Goal: Task Accomplishment & Management: Use online tool/utility

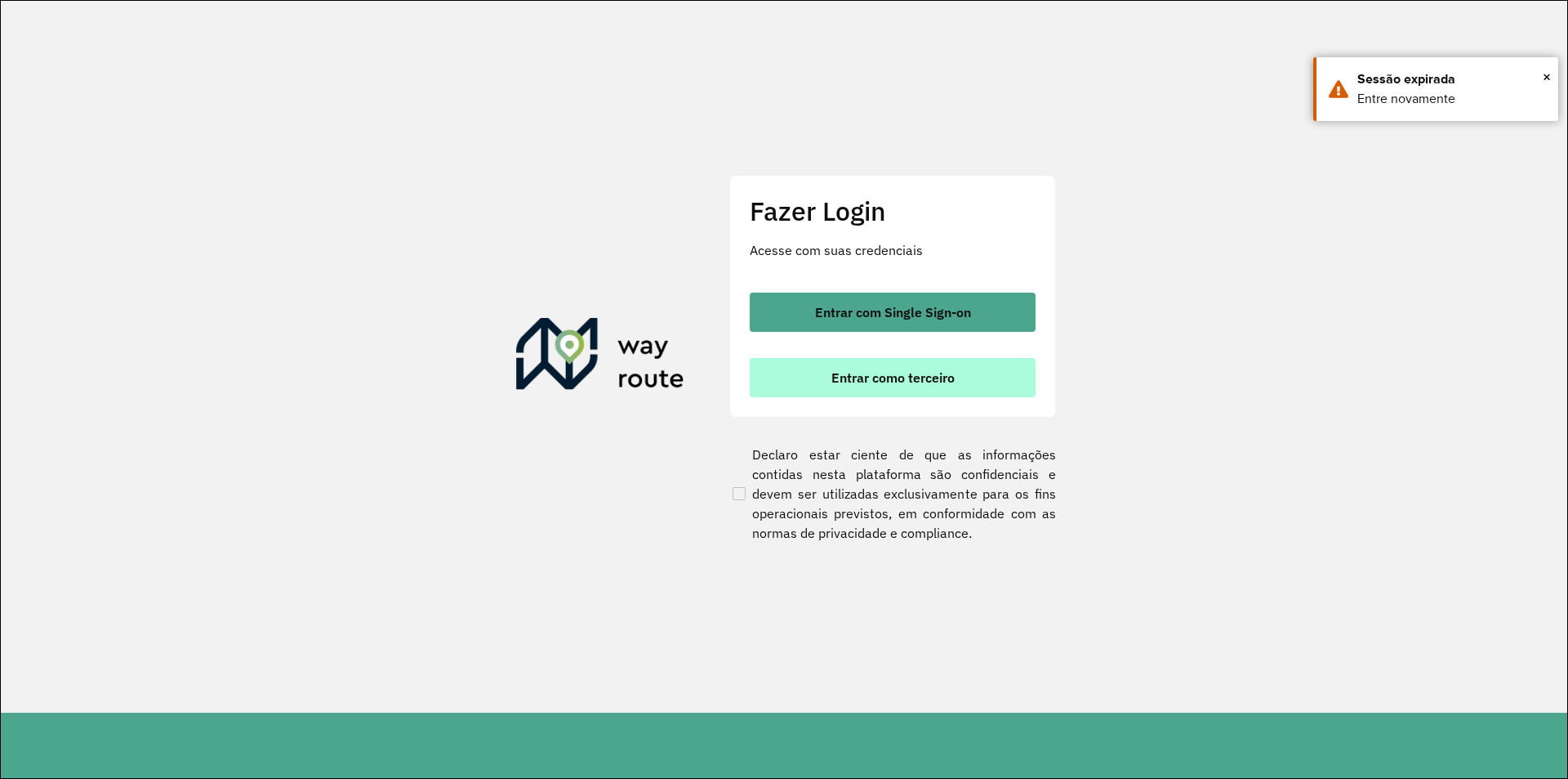
click at [871, 379] on span "Entrar como terceiro" at bounding box center [894, 377] width 124 height 13
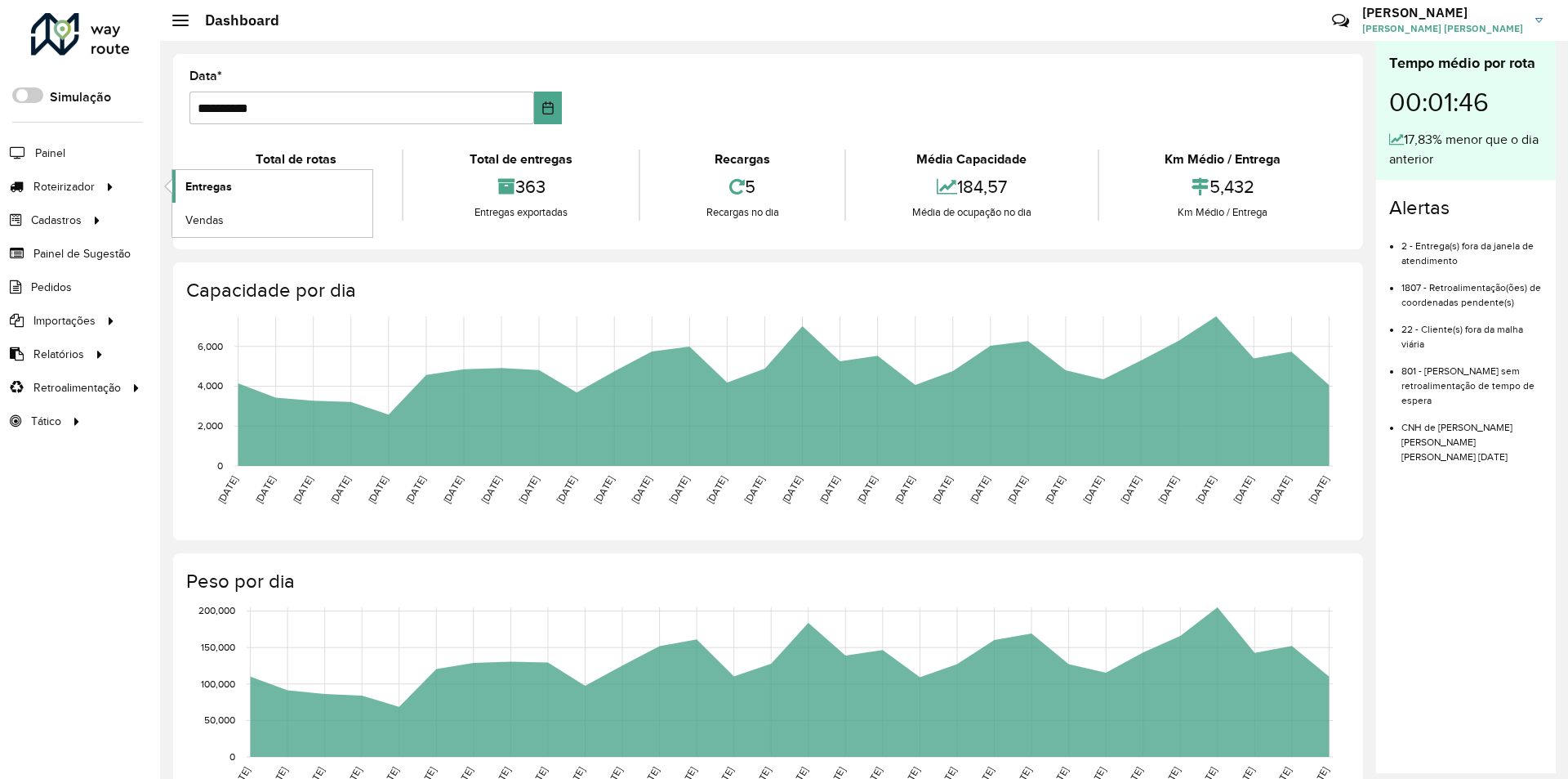
click at [213, 186] on span "Entregas" at bounding box center [209, 186] width 47 height 18
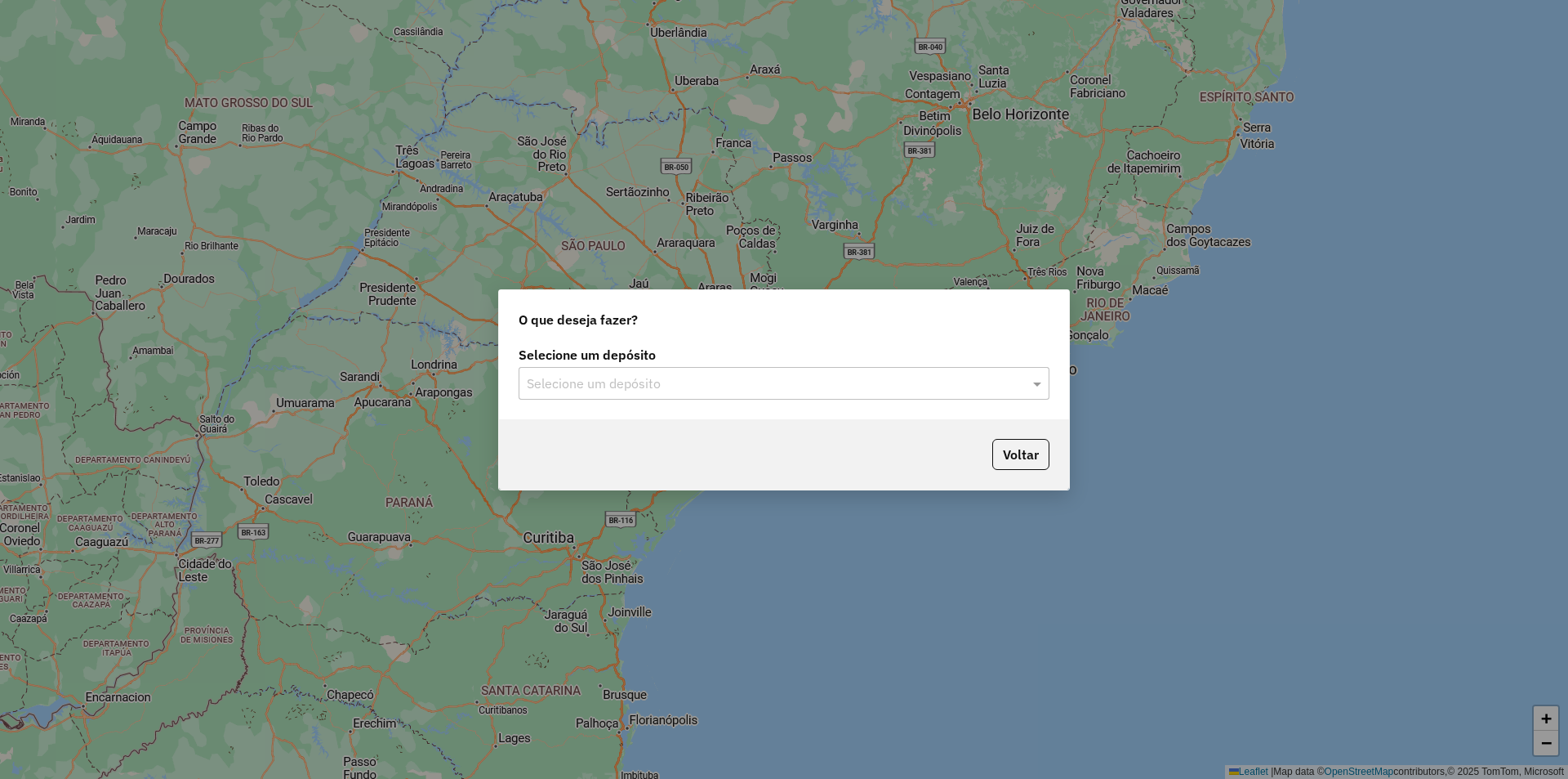
click at [1026, 386] on div at bounding box center [784, 382] width 531 height 21
click at [639, 432] on div "Univale" at bounding box center [784, 430] width 529 height 28
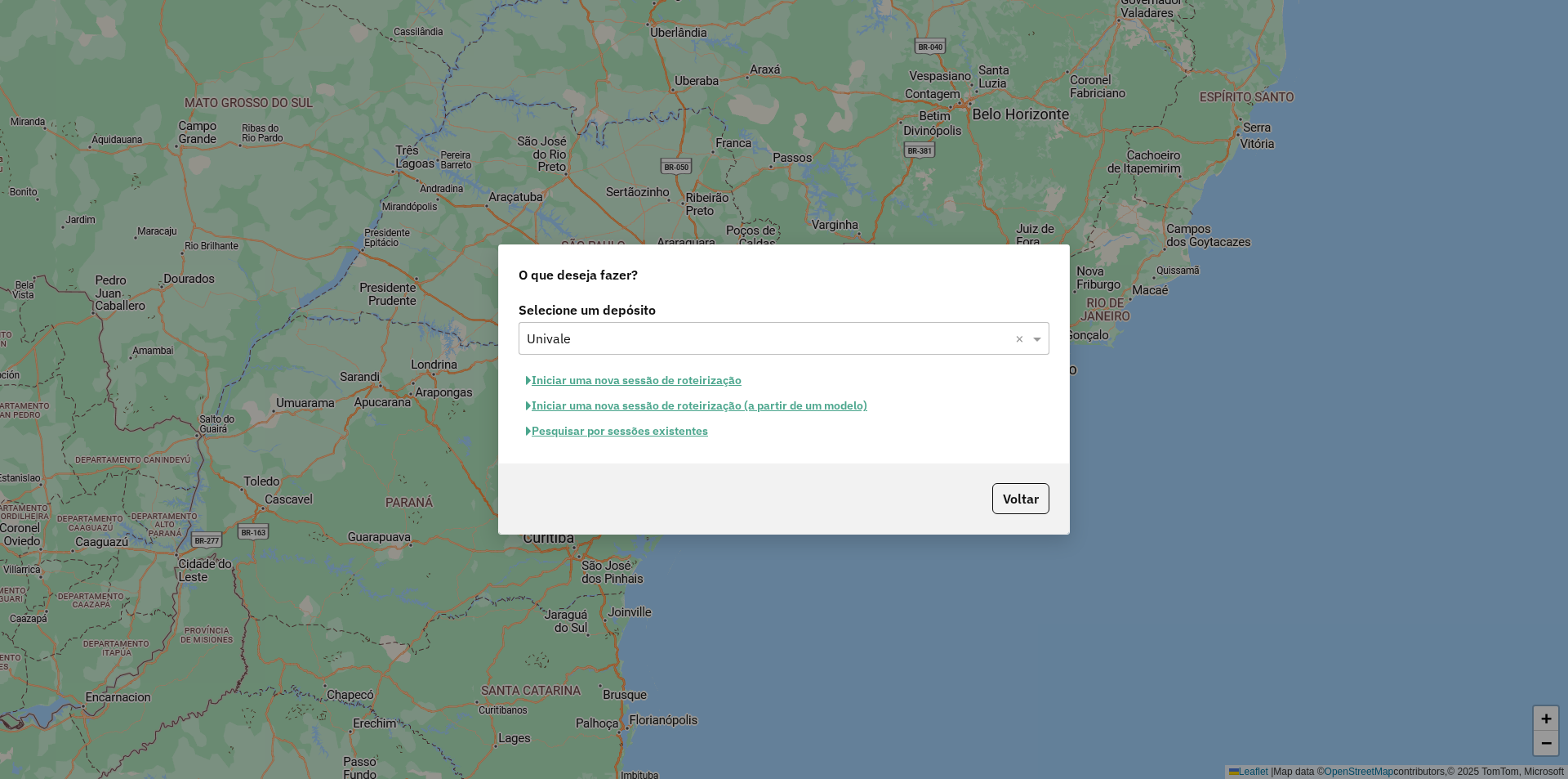
click at [663, 433] on button "Pesquisar por sessões existentes" at bounding box center [618, 431] width 197 height 25
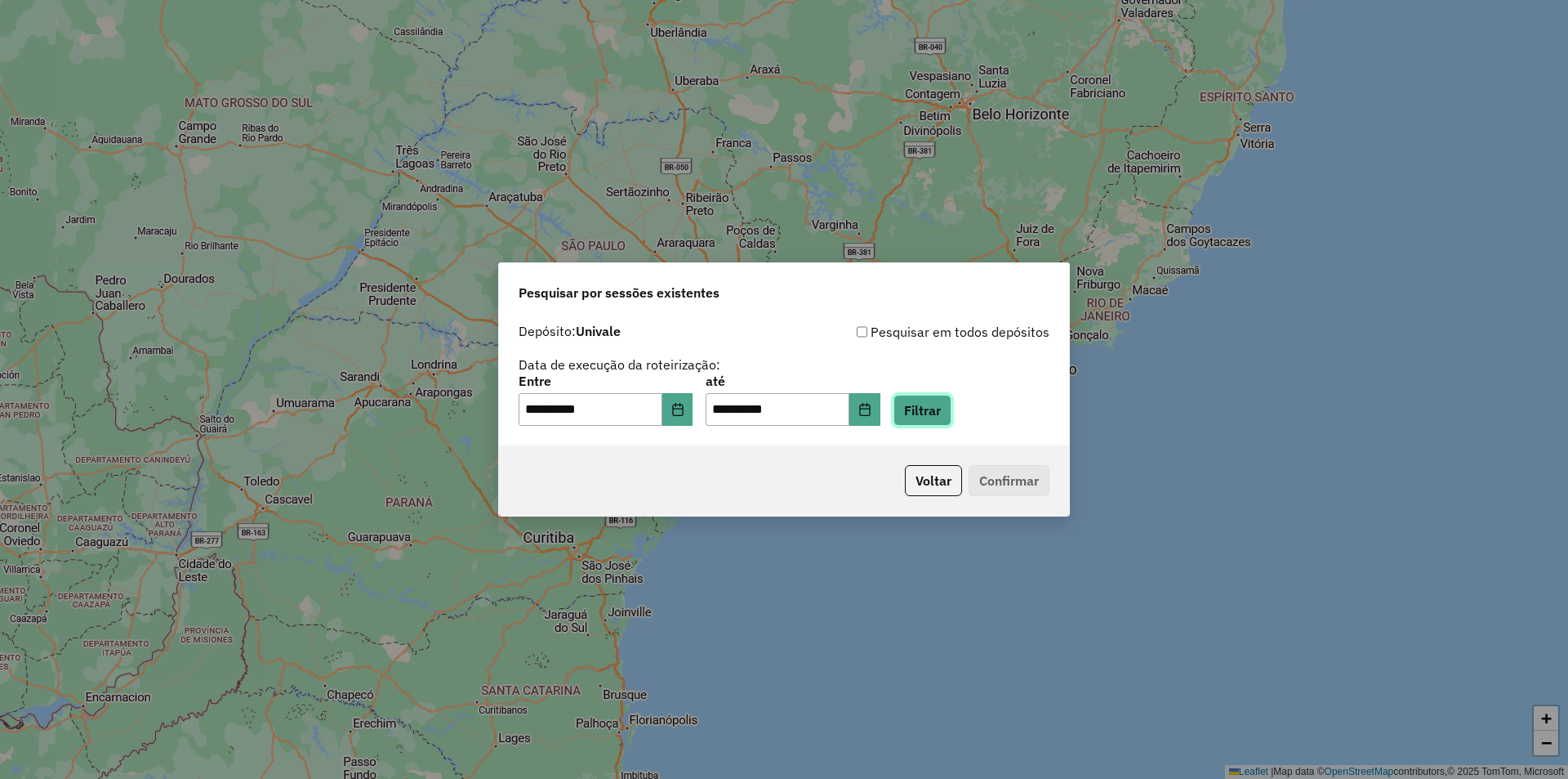
click at [947, 412] on button "Filtrar" at bounding box center [923, 410] width 58 height 31
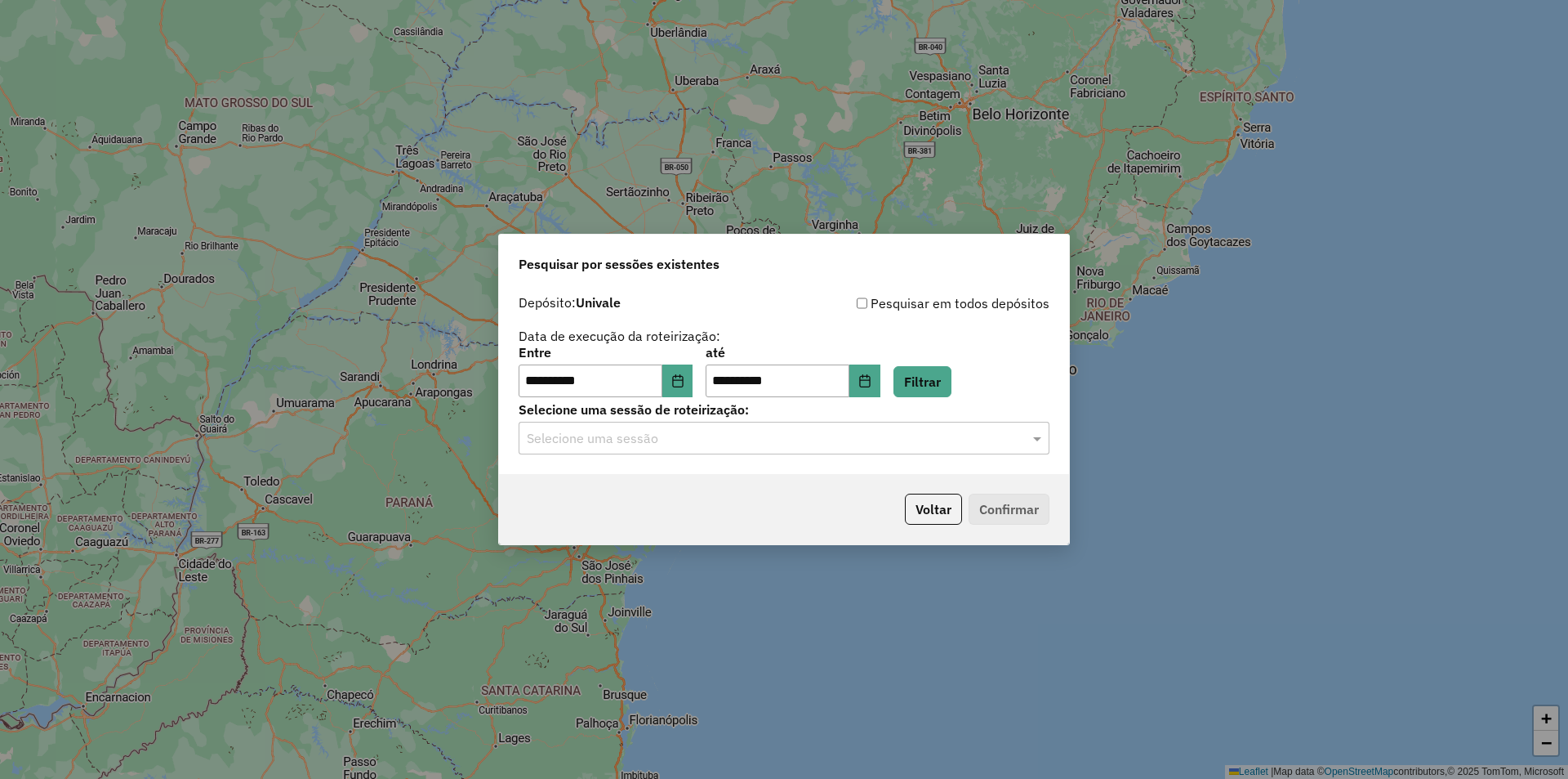
click at [1023, 443] on div at bounding box center [784, 438] width 531 height 21
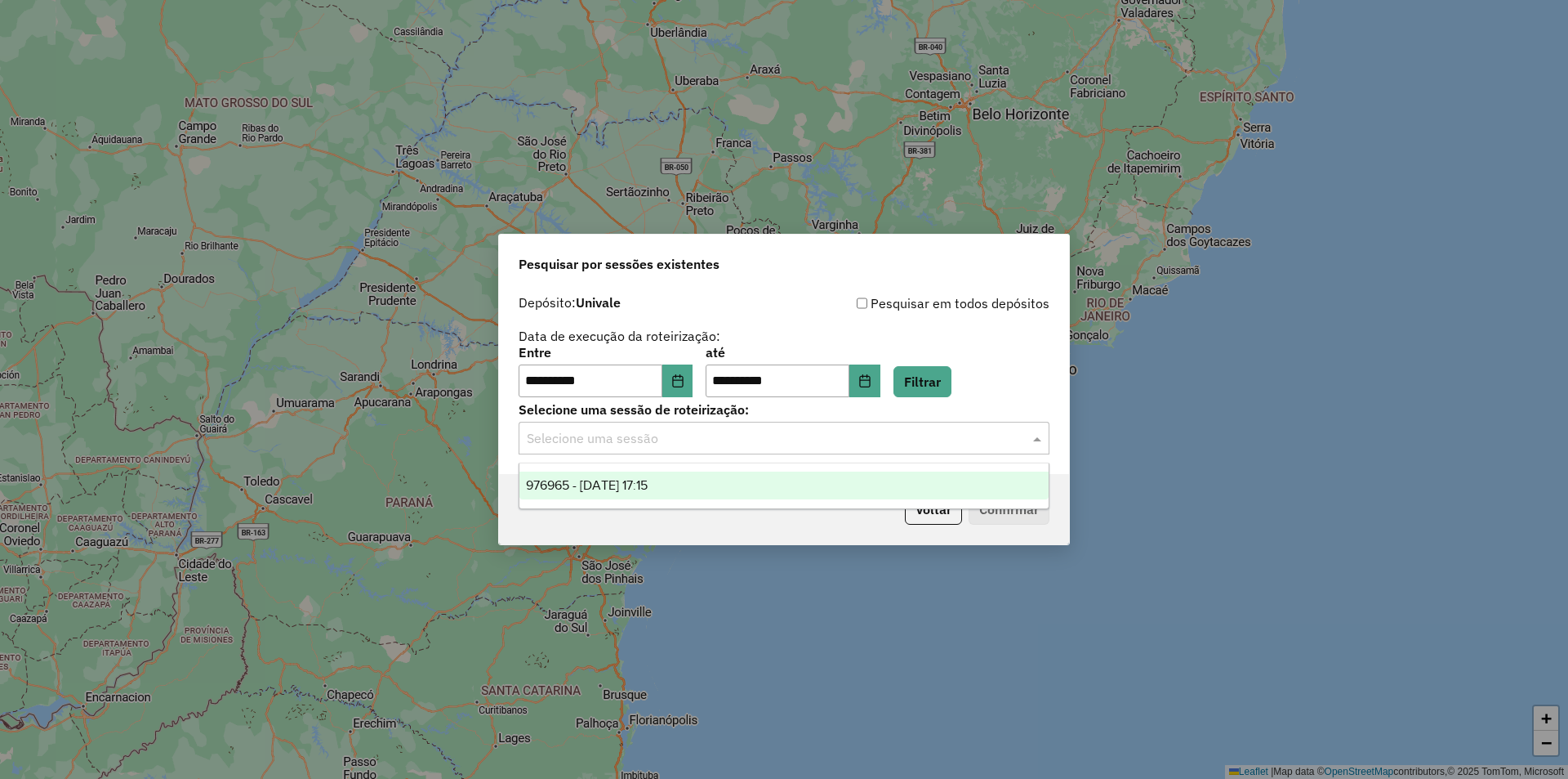
click at [723, 480] on div "976965 - 11/08/2025 17:15" at bounding box center [784, 485] width 529 height 28
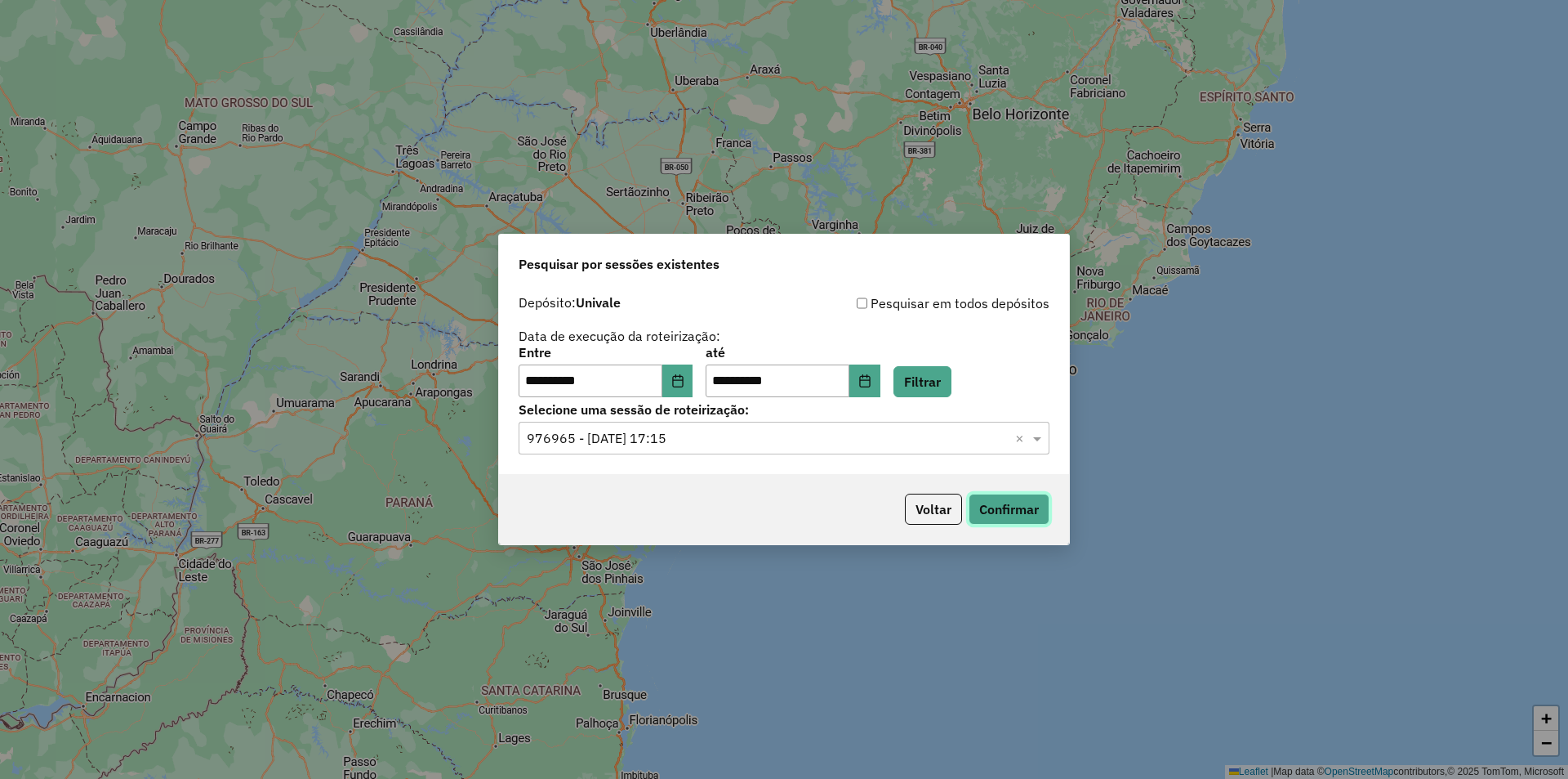
click at [985, 510] on button "Confirmar" at bounding box center [1009, 508] width 81 height 31
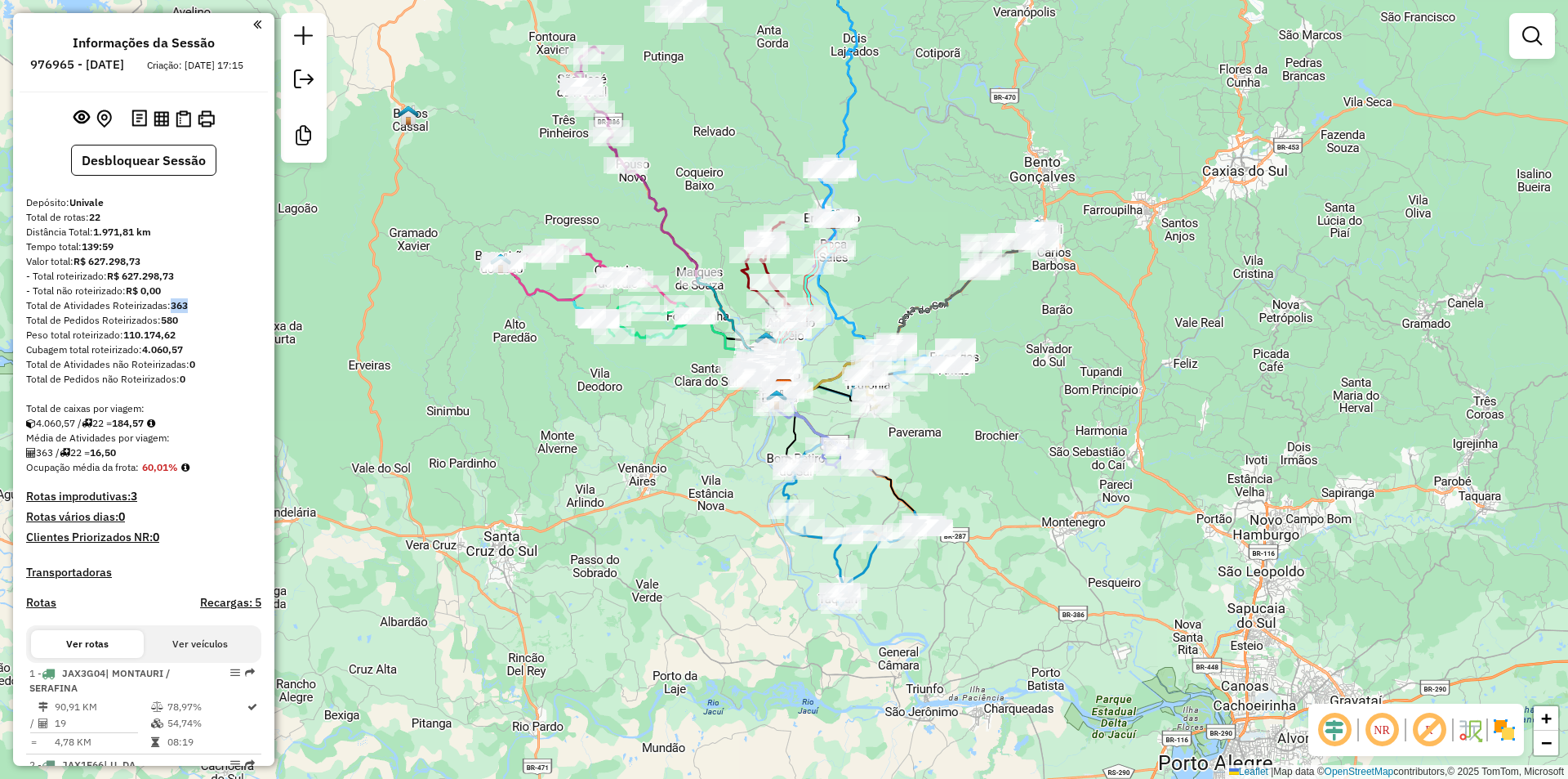
drag, startPoint x: 172, startPoint y: 317, endPoint x: 200, endPoint y: 317, distance: 28.0
click at [200, 313] on div "Total de Atividades Roteirizadas: 363" at bounding box center [144, 306] width 235 height 15
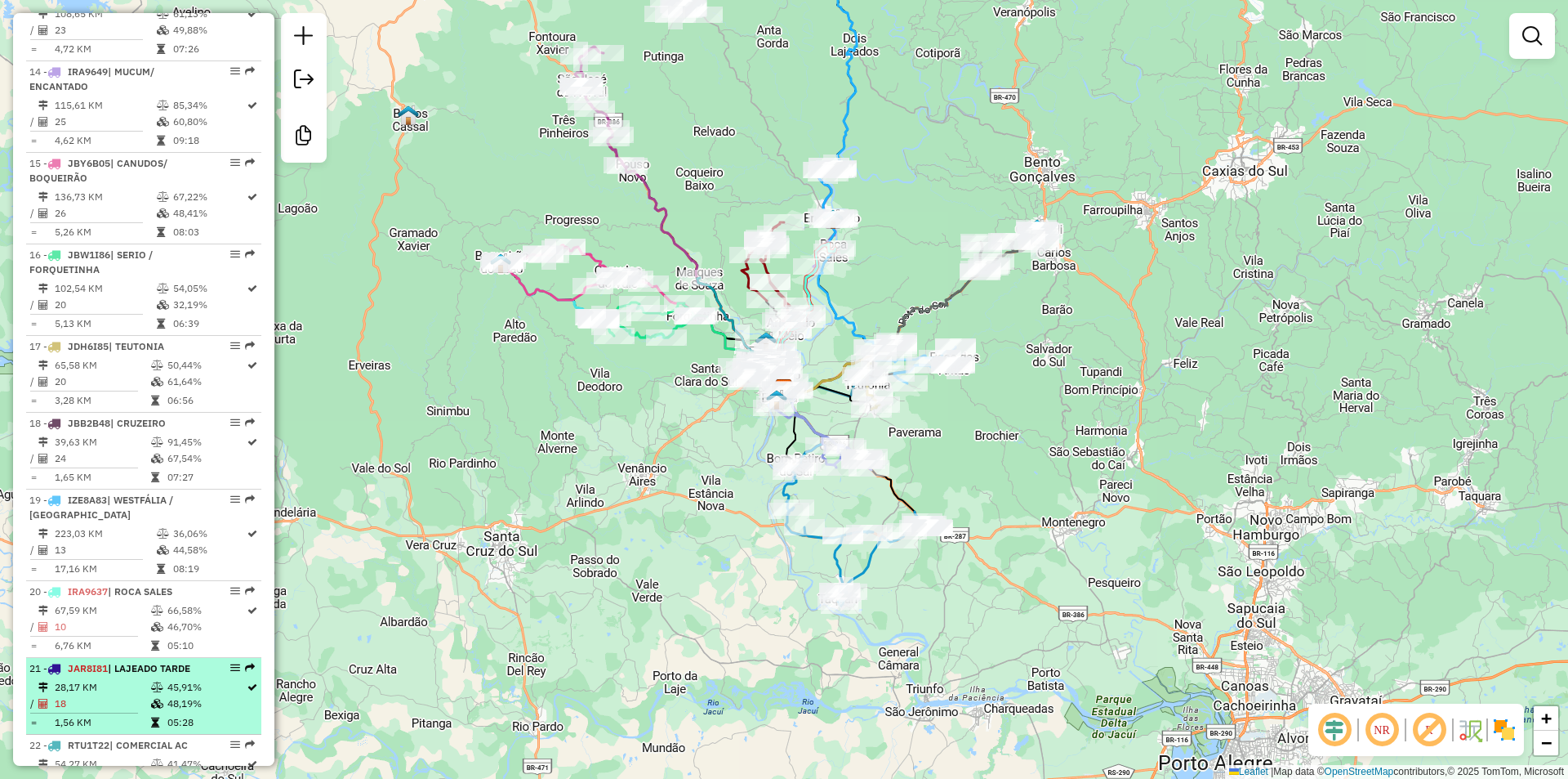
scroll to position [1763, 0]
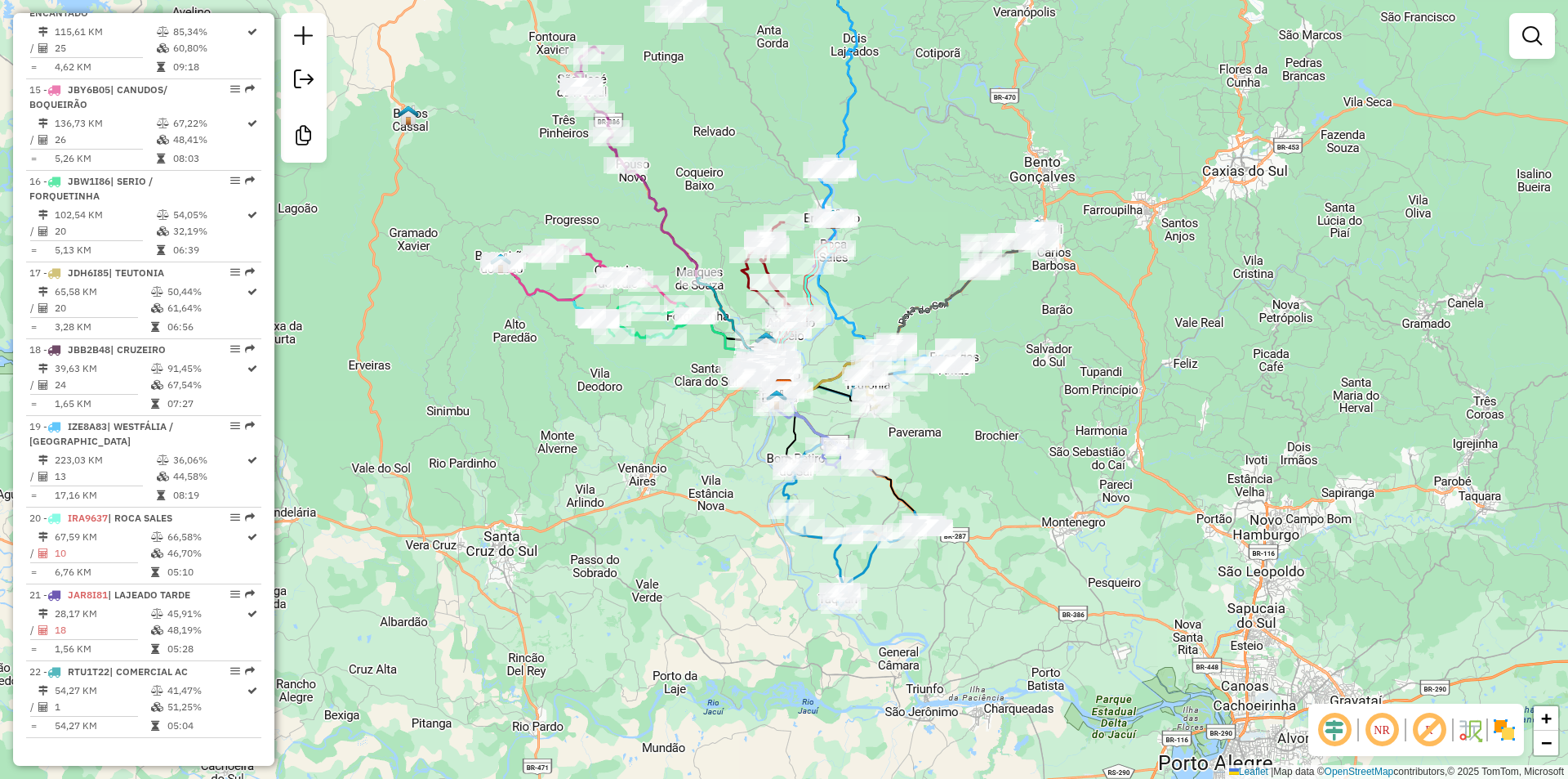
click at [1504, 734] on img at bounding box center [1504, 729] width 26 height 26
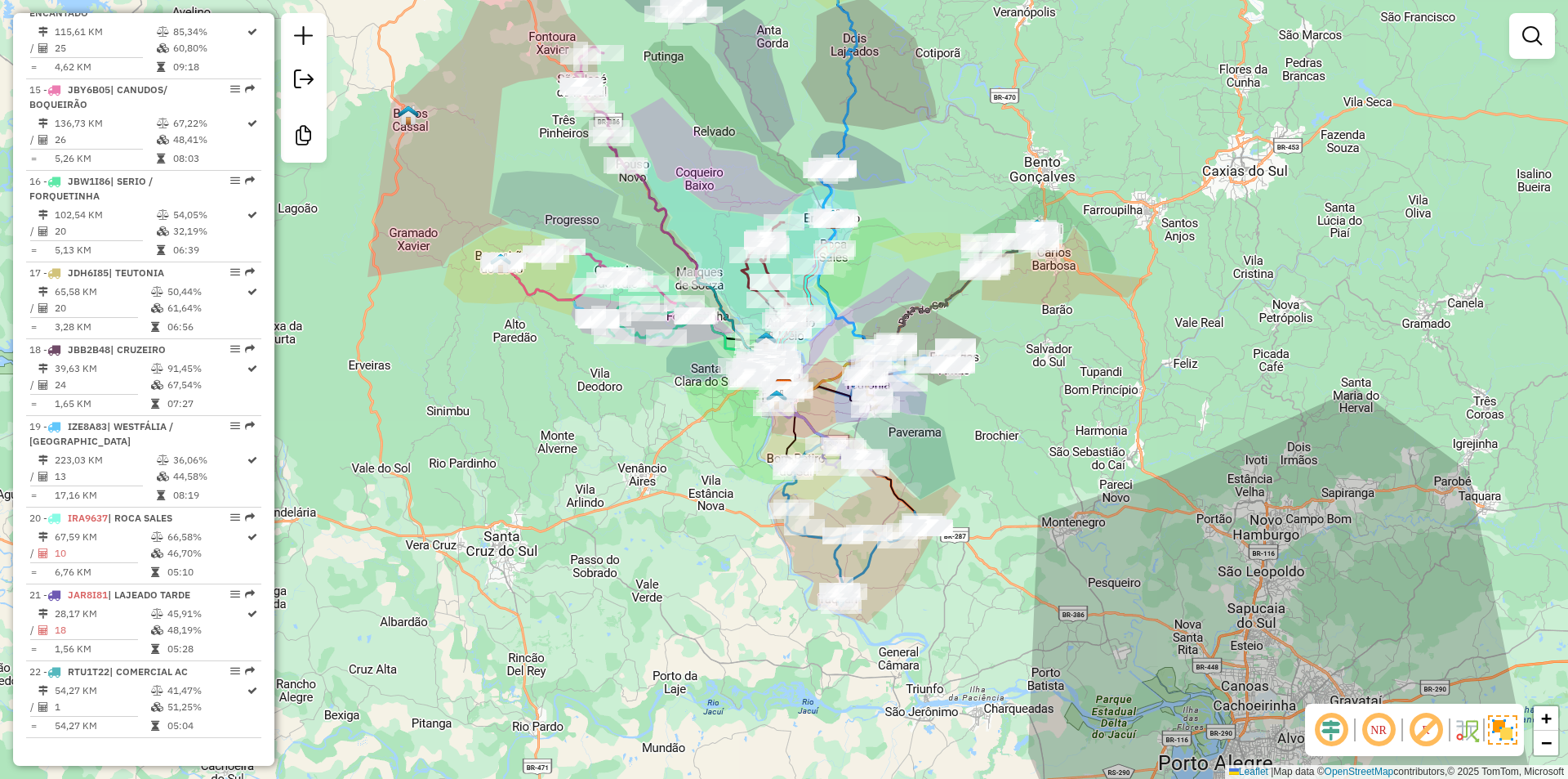
click at [1332, 738] on em at bounding box center [1331, 730] width 39 height 39
click at [1507, 730] on img at bounding box center [1503, 730] width 29 height 29
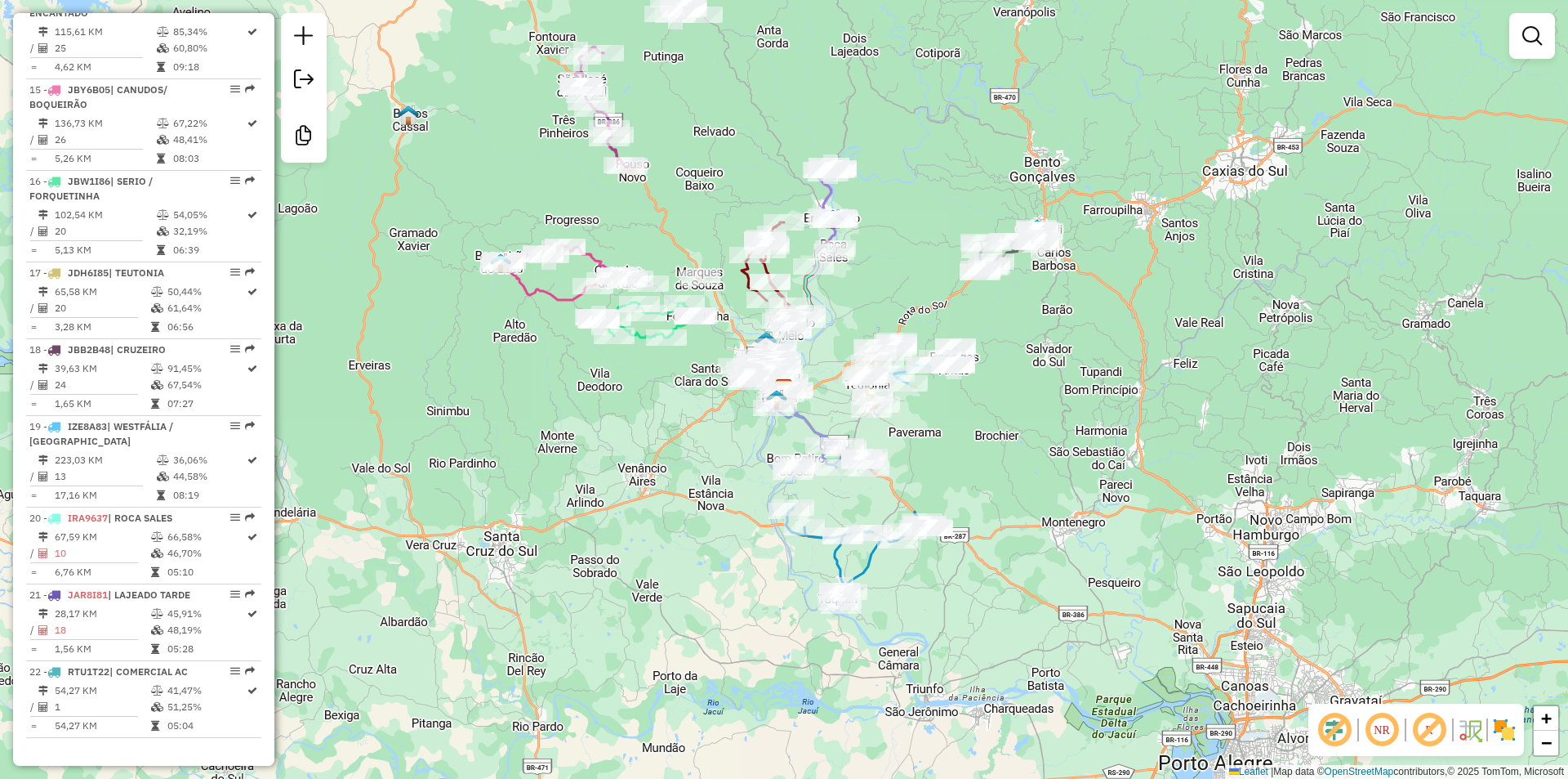
click at [1508, 730] on img at bounding box center [1504, 729] width 26 height 26
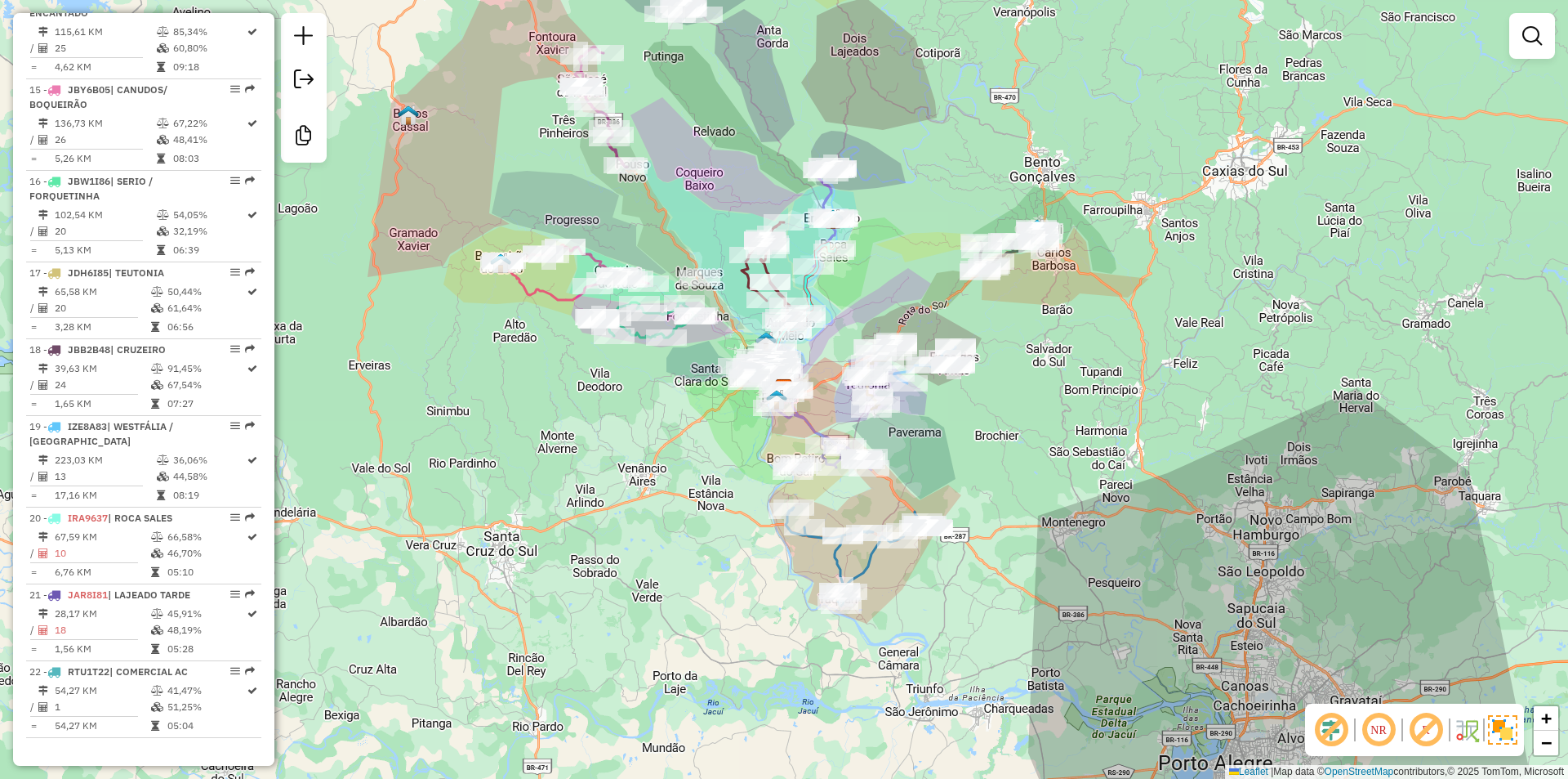
click at [1197, 455] on div "Janela de atendimento Grade de atendimento Capacidade Transportadoras Veículos …" at bounding box center [784, 389] width 1568 height 779
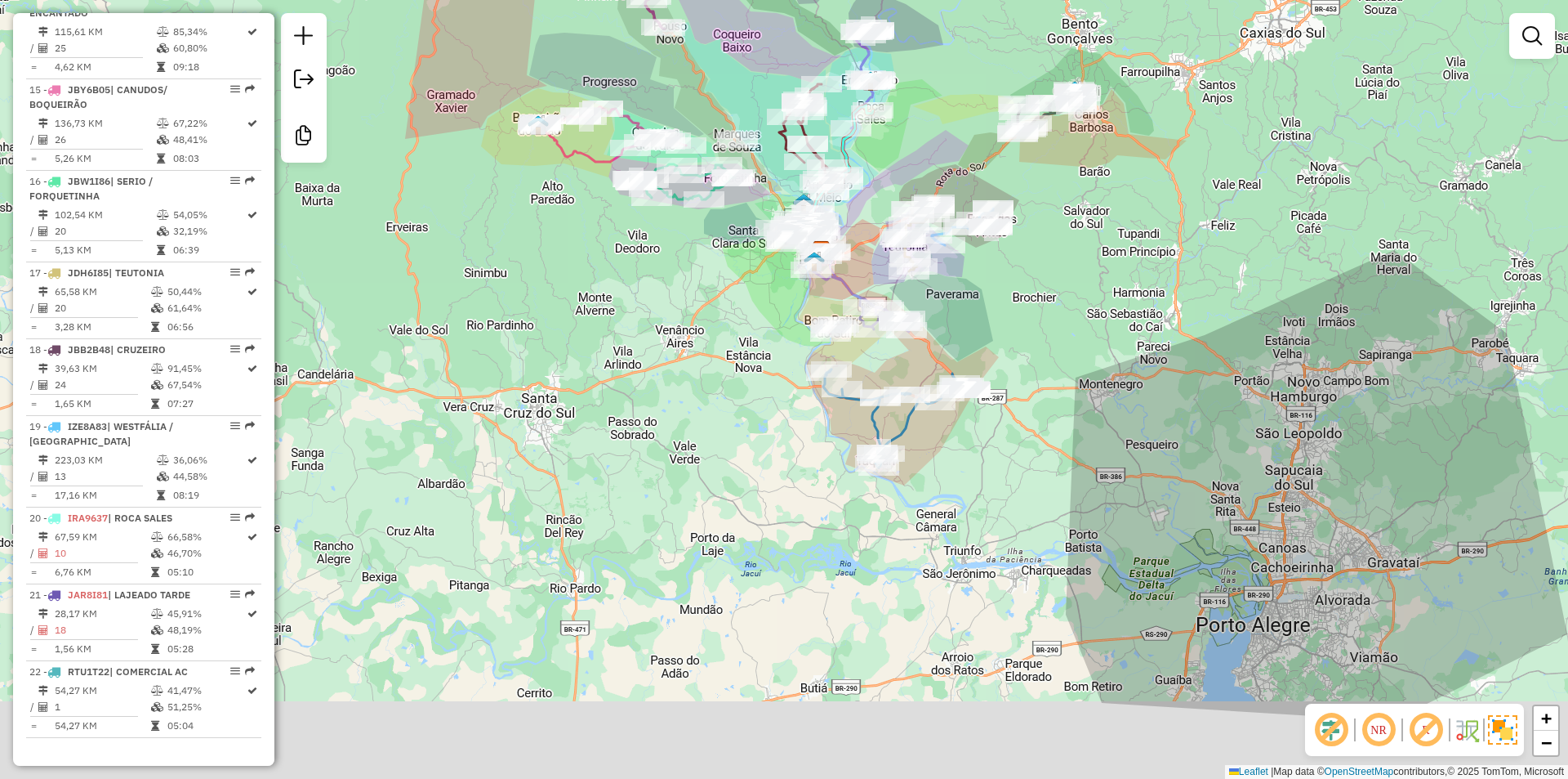
drag, startPoint x: 1015, startPoint y: 438, endPoint x: 1055, endPoint y: 315, distance: 129.3
click at [1055, 315] on div "Janela de atendimento Grade de atendimento Capacidade Transportadoras Veículos …" at bounding box center [784, 389] width 1568 height 779
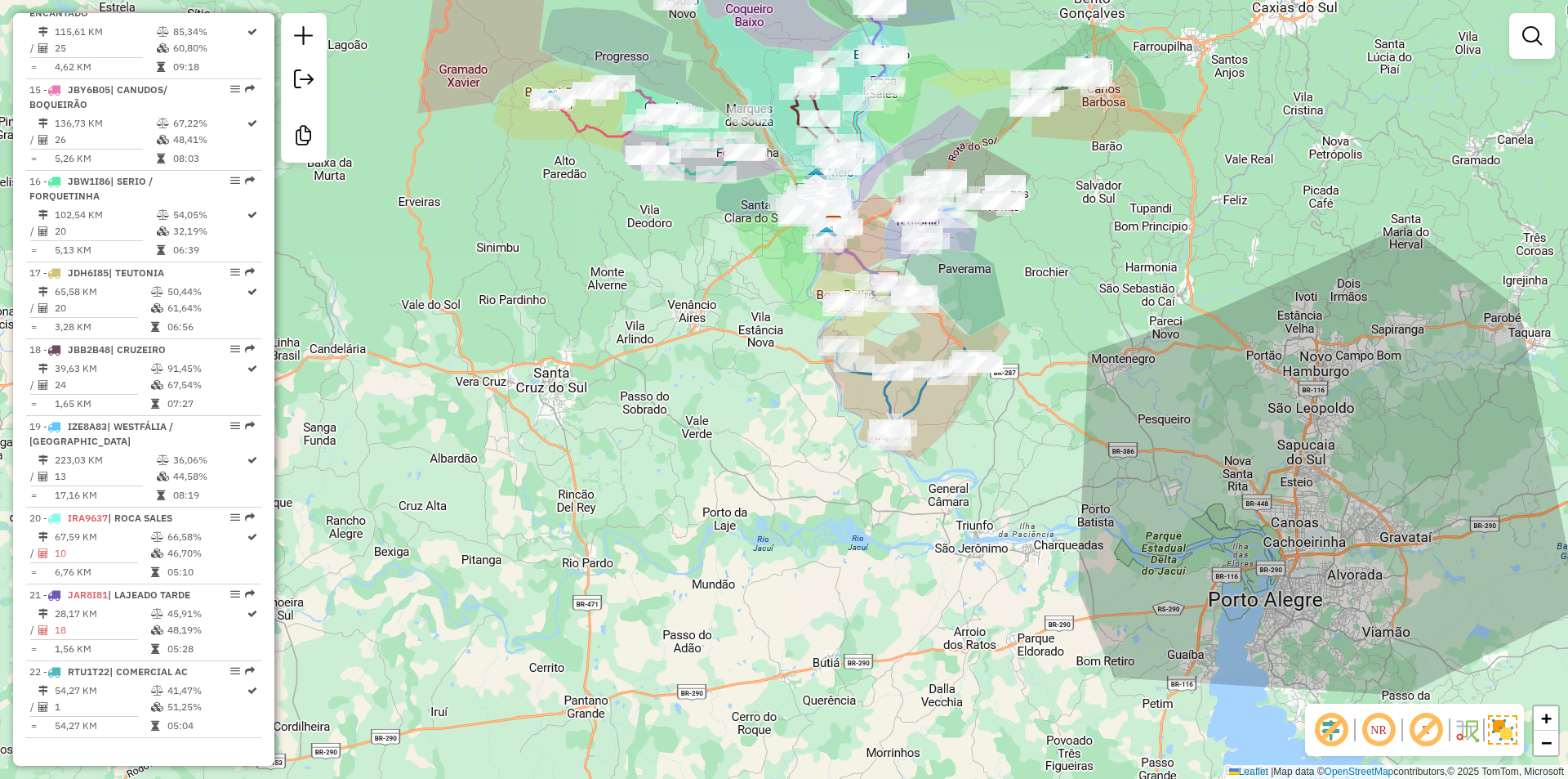
click at [916, 396] on icon at bounding box center [913, 392] width 155 height 98
select select "**********"
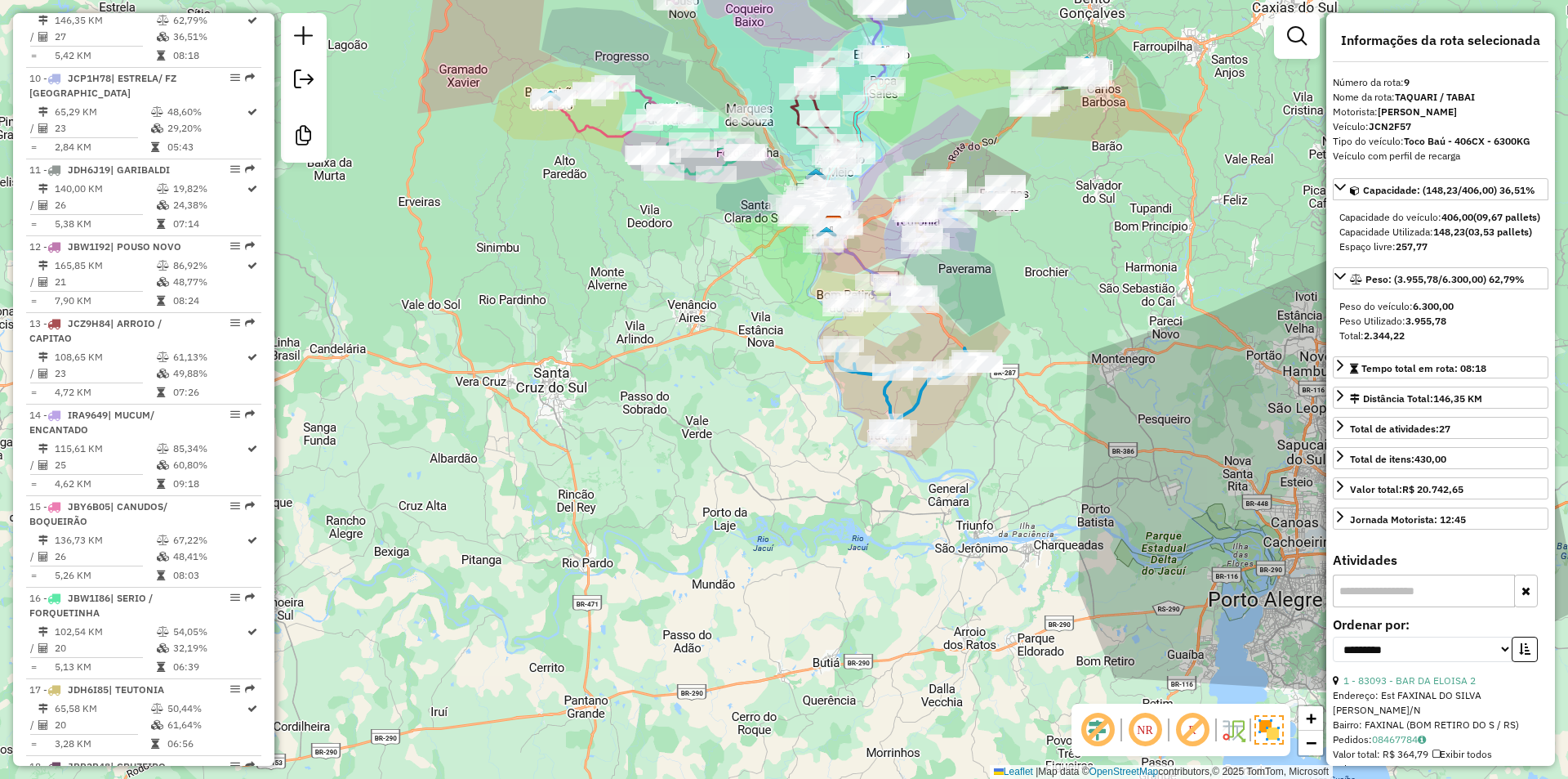
scroll to position [1323, 0]
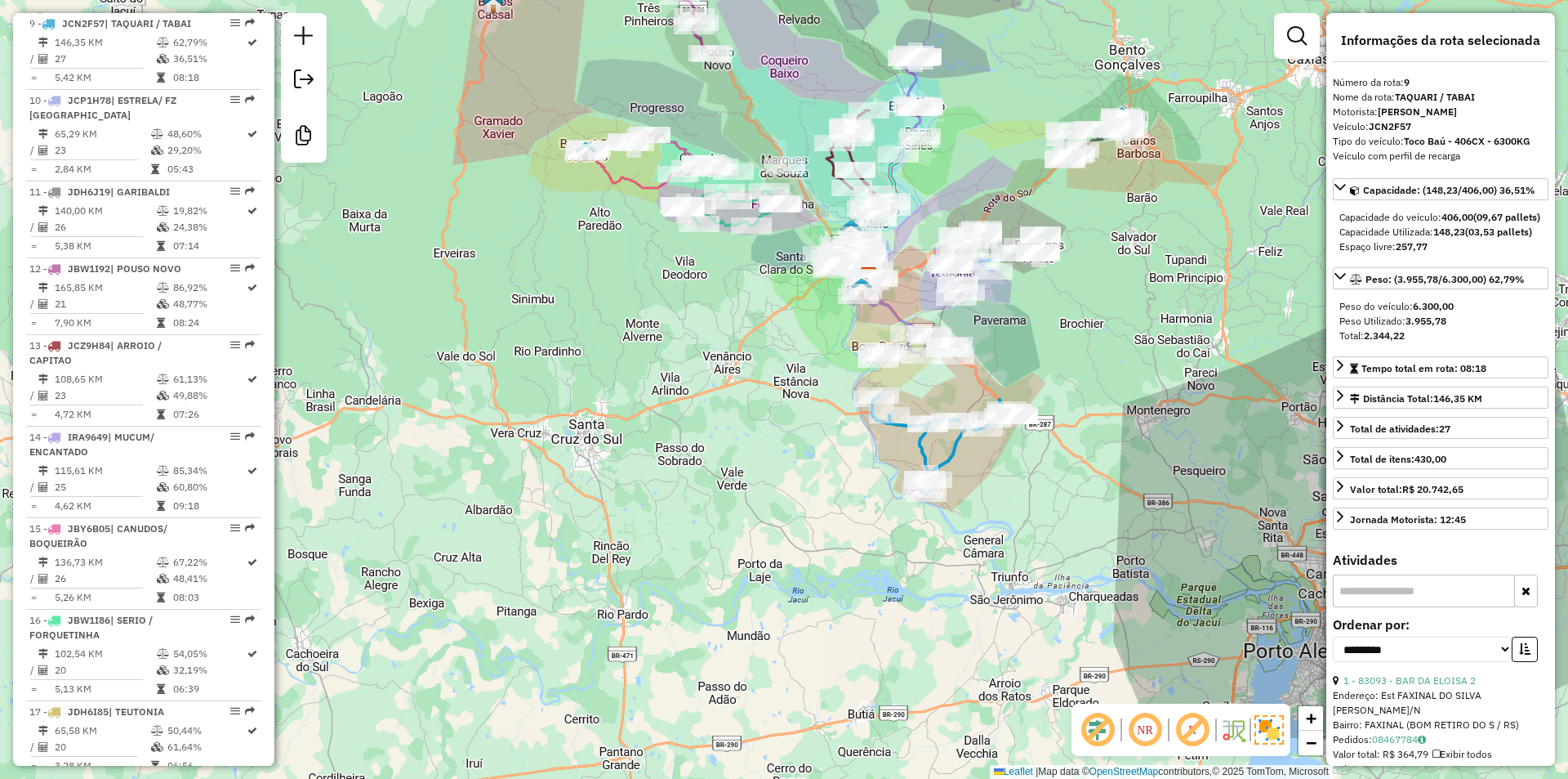
drag, startPoint x: 1069, startPoint y: 301, endPoint x: 1089, endPoint y: 334, distance: 38.6
click at [1089, 334] on div "Janela de atendimento Grade de atendimento Capacidade Transportadoras Veículos …" at bounding box center [784, 389] width 1568 height 779
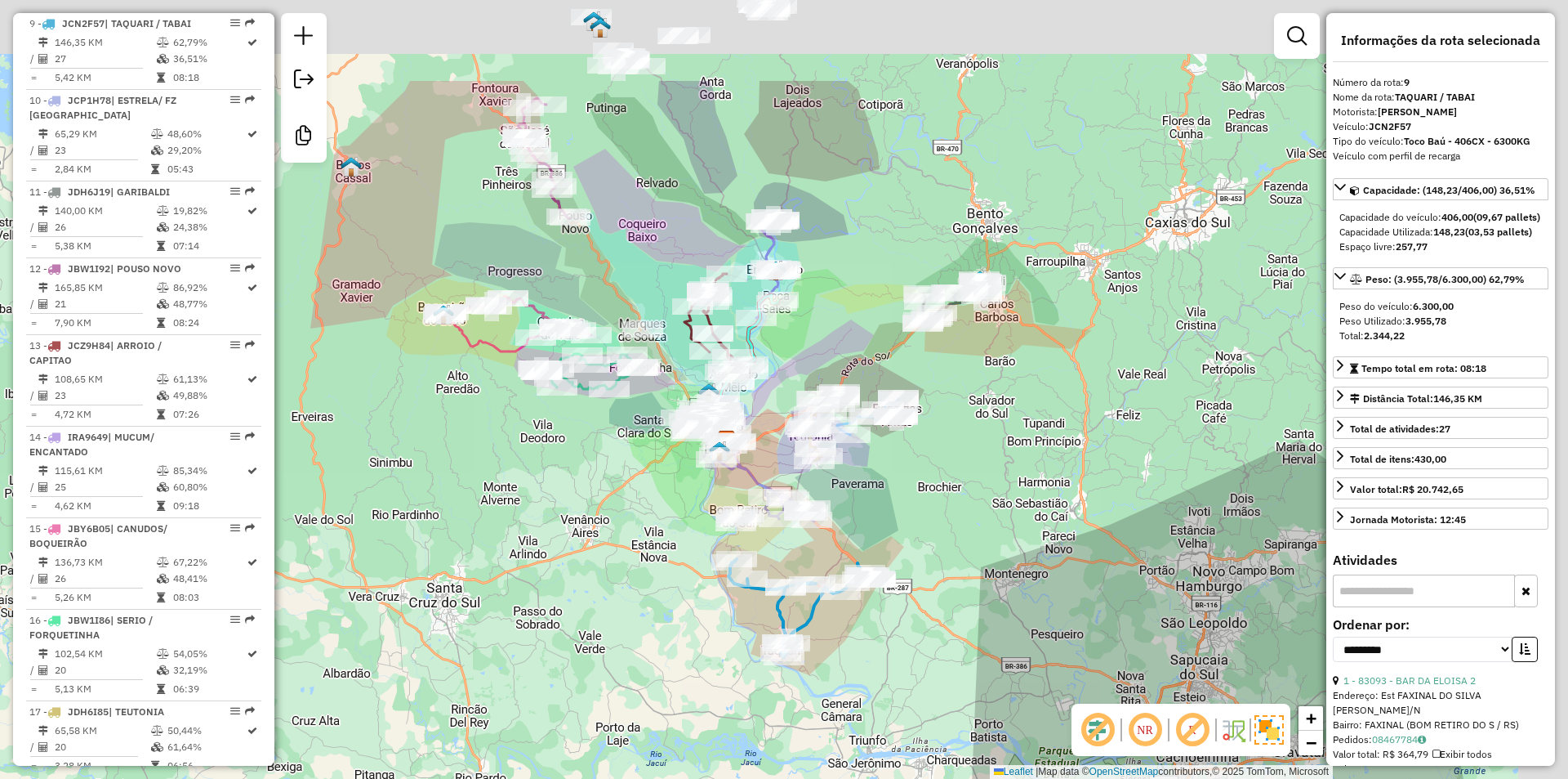
drag, startPoint x: 949, startPoint y: 178, endPoint x: 774, endPoint y: 371, distance: 260.5
click at [774, 371] on div "Janela de atendimento Grade de atendimento Capacidade Transportadoras Veículos …" at bounding box center [784, 389] width 1568 height 779
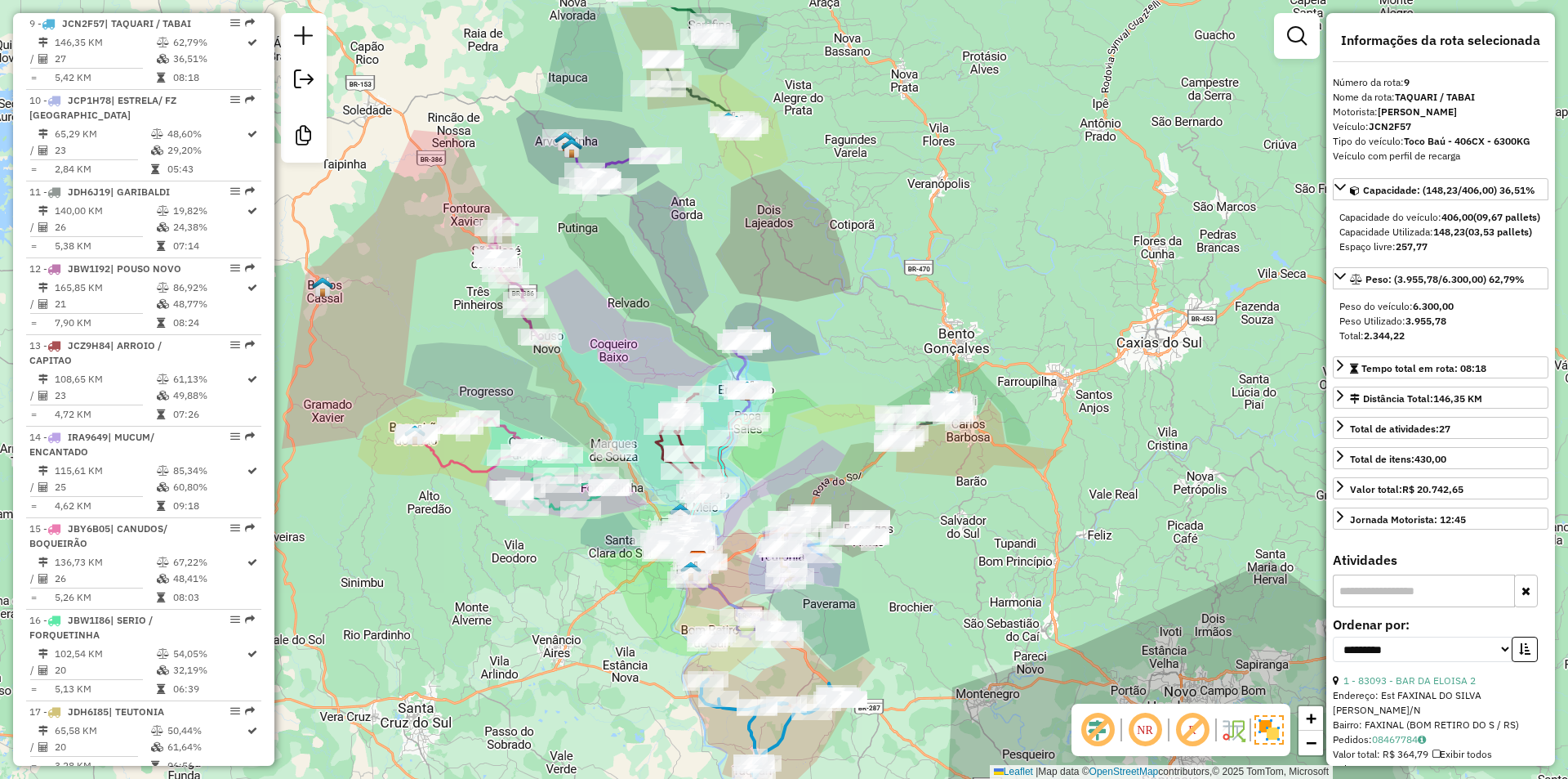
drag, startPoint x: 813, startPoint y: 341, endPoint x: 774, endPoint y: 475, distance: 139.6
click at [774, 475] on div "Janela de atendimento Grade de atendimento Capacidade Transportadoras Veículos …" at bounding box center [784, 389] width 1568 height 779
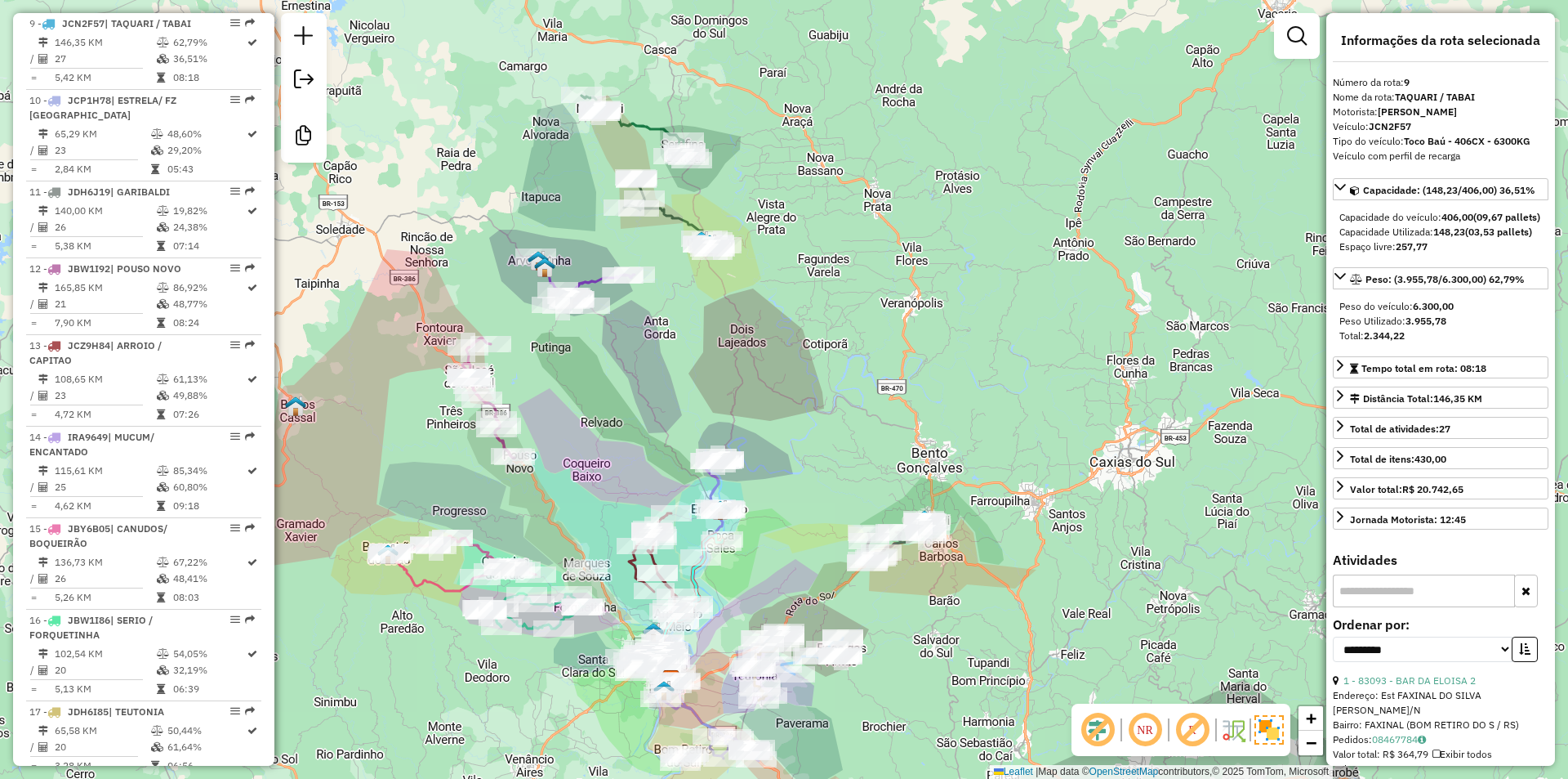
drag, startPoint x: 692, startPoint y: 382, endPoint x: 856, endPoint y: 252, distance: 209.3
click at [801, 291] on div "Janela de atendimento Grade de atendimento Capacidade Transportadoras Veículos …" at bounding box center [784, 389] width 1568 height 779
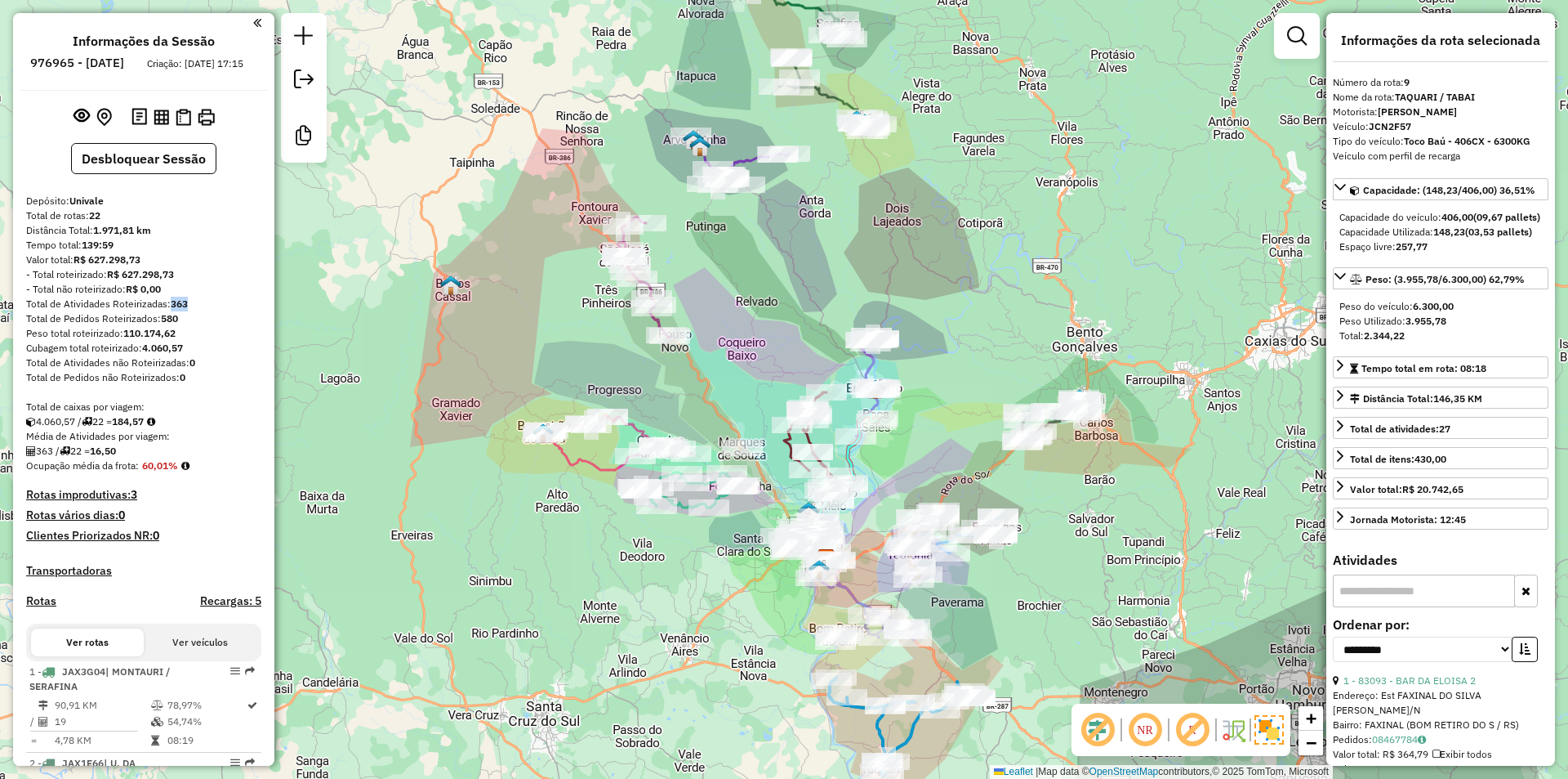
scroll to position [0, 0]
drag, startPoint x: 1035, startPoint y: 242, endPoint x: 925, endPoint y: 360, distance: 161.3
click at [925, 360] on div "Janela de atendimento Grade de atendimento Capacidade Transportadoras Veículos …" at bounding box center [784, 389] width 1568 height 779
